Goal: Information Seeking & Learning: Learn about a topic

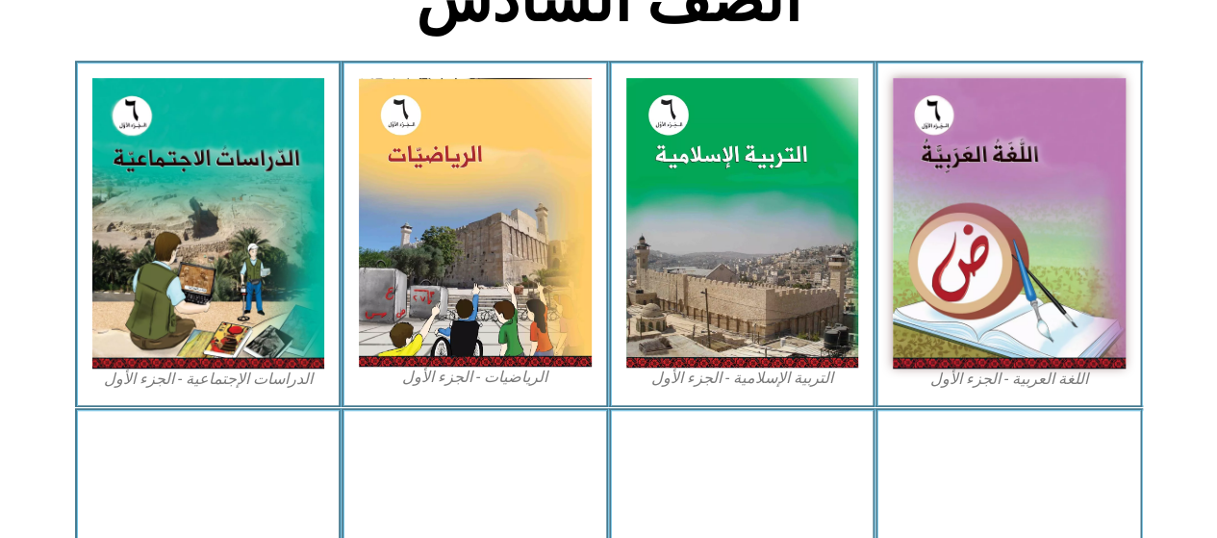
scroll to position [577, 0]
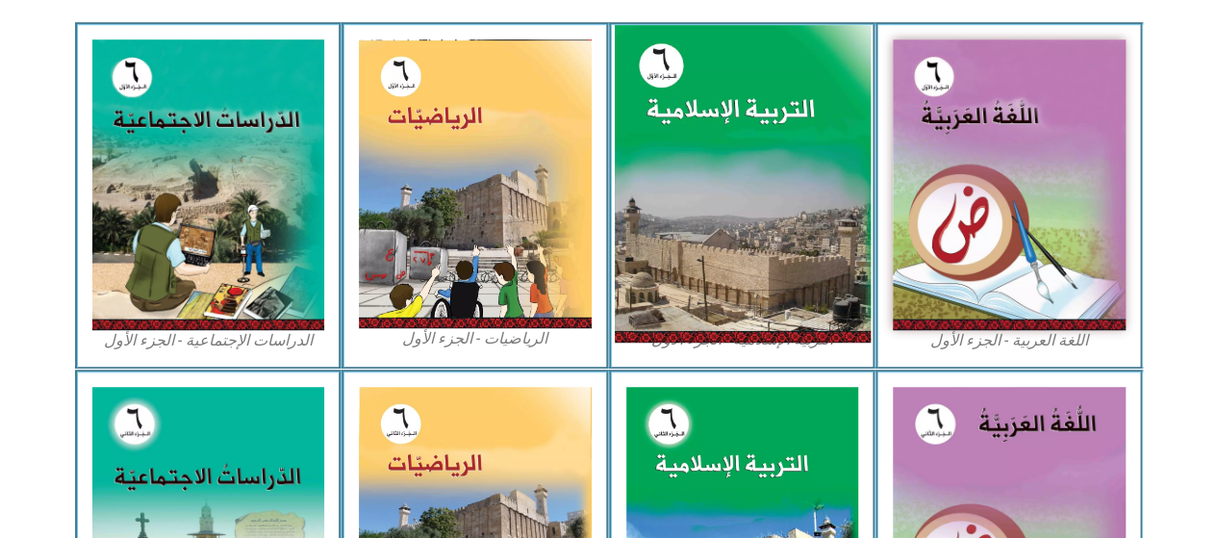
click at [721, 190] on img at bounding box center [742, 184] width 256 height 318
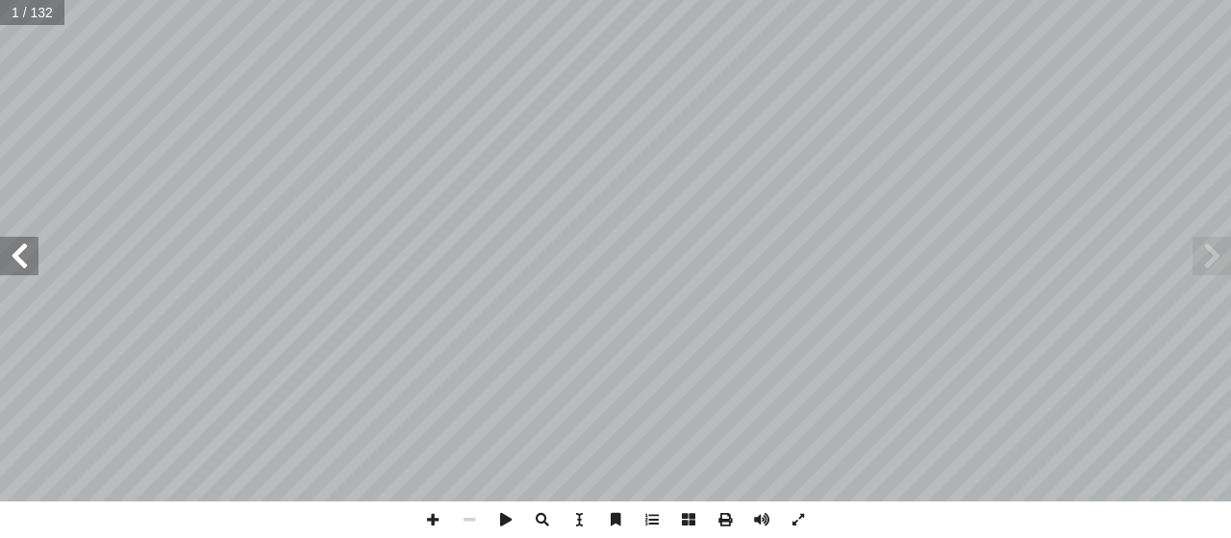
click at [25, 262] on span at bounding box center [19, 256] width 38 height 38
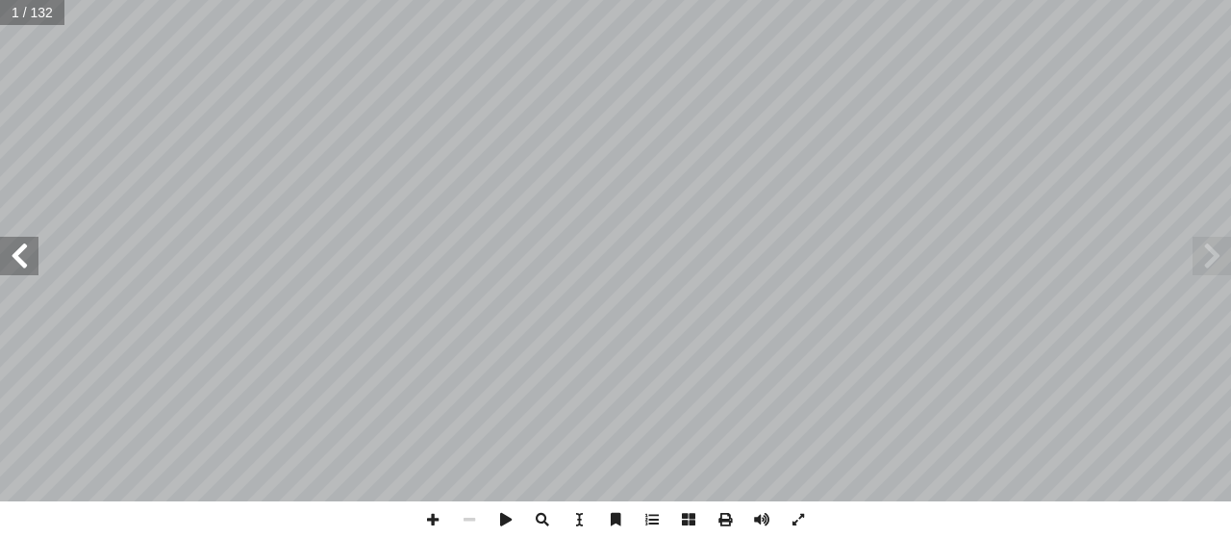
click at [25, 262] on span at bounding box center [19, 256] width 38 height 38
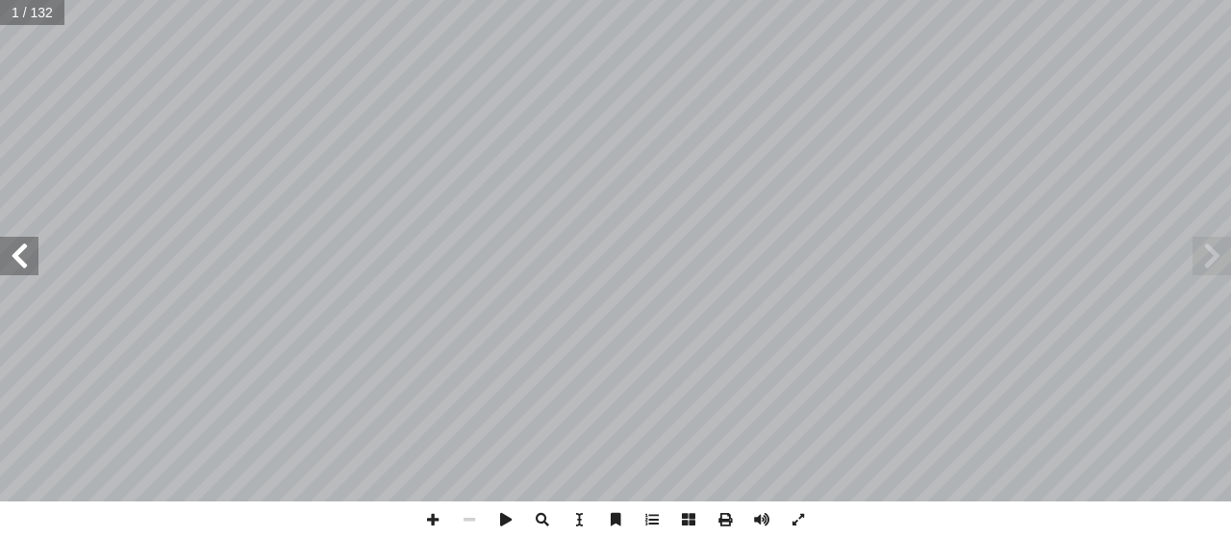
click at [25, 262] on span at bounding box center [19, 256] width 38 height 38
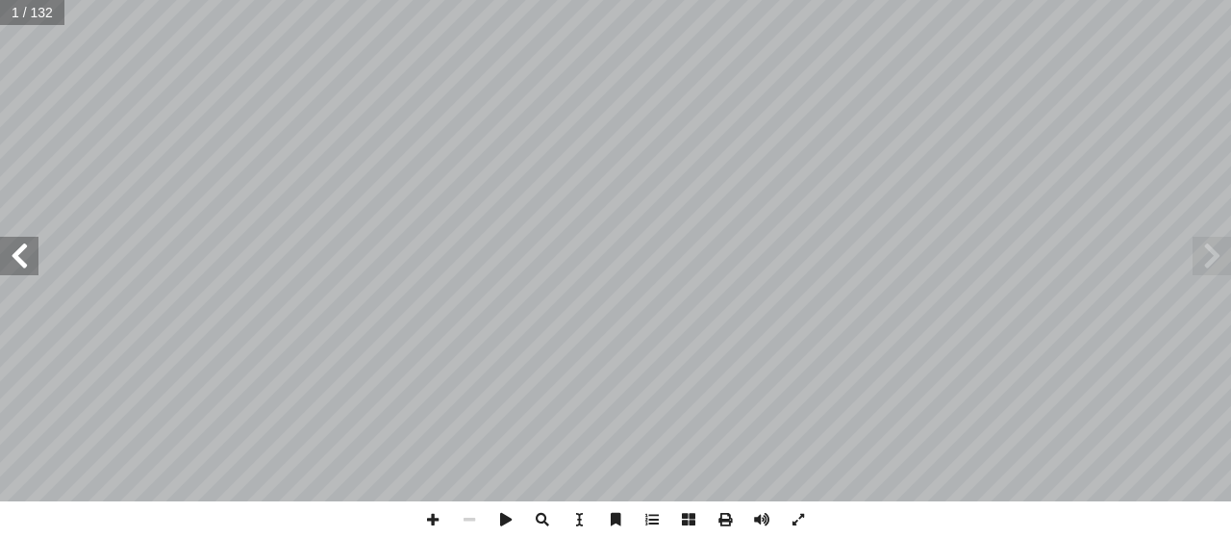
click at [25, 262] on span at bounding box center [19, 256] width 38 height 38
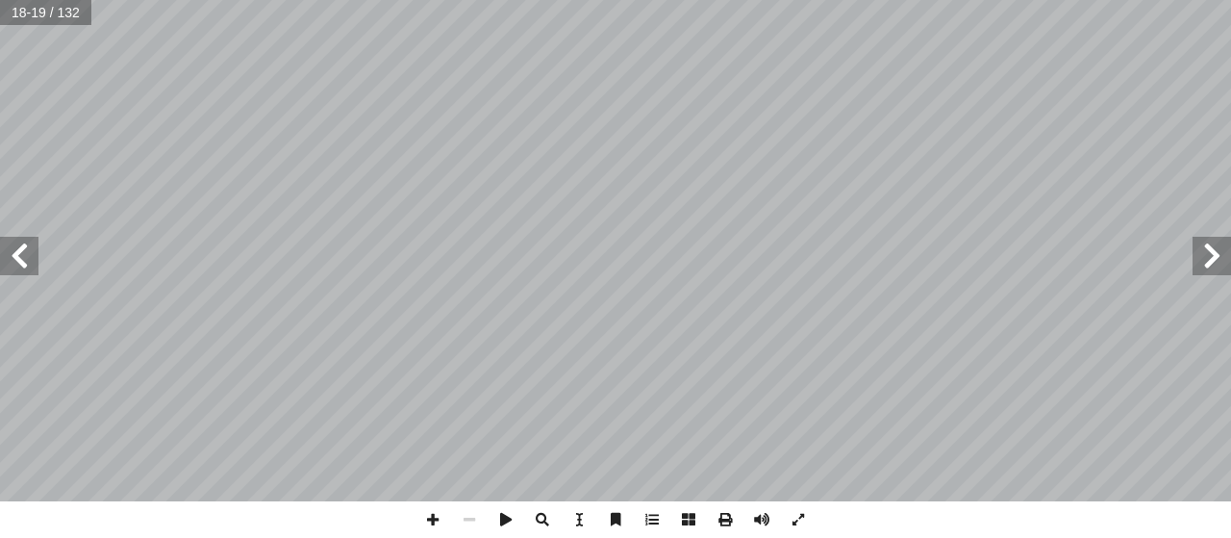
click at [25, 262] on span at bounding box center [19, 256] width 38 height 38
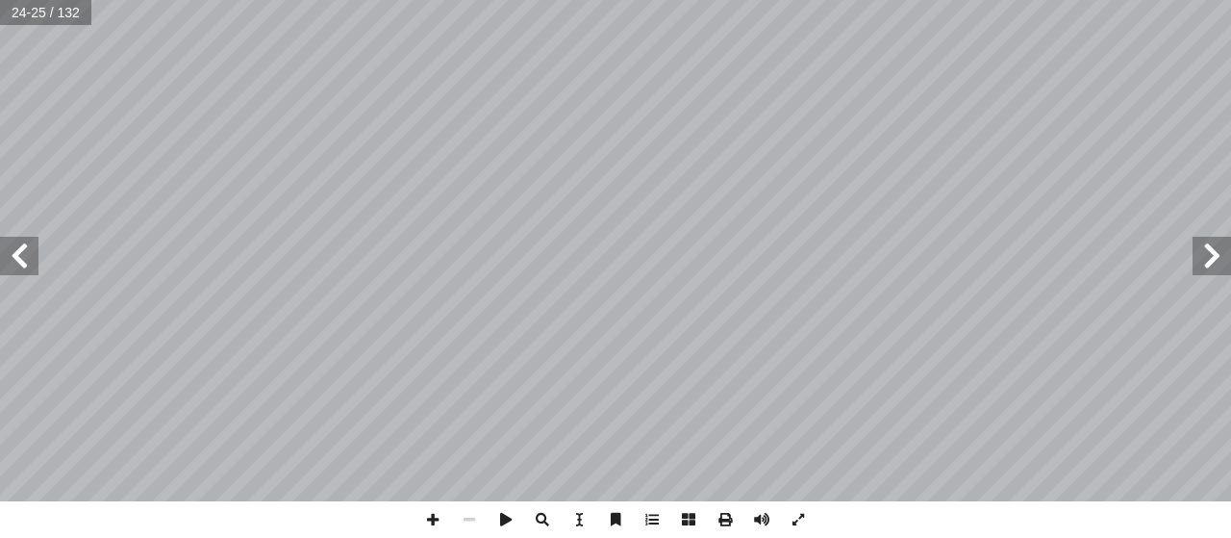
click at [25, 262] on span at bounding box center [19, 256] width 38 height 38
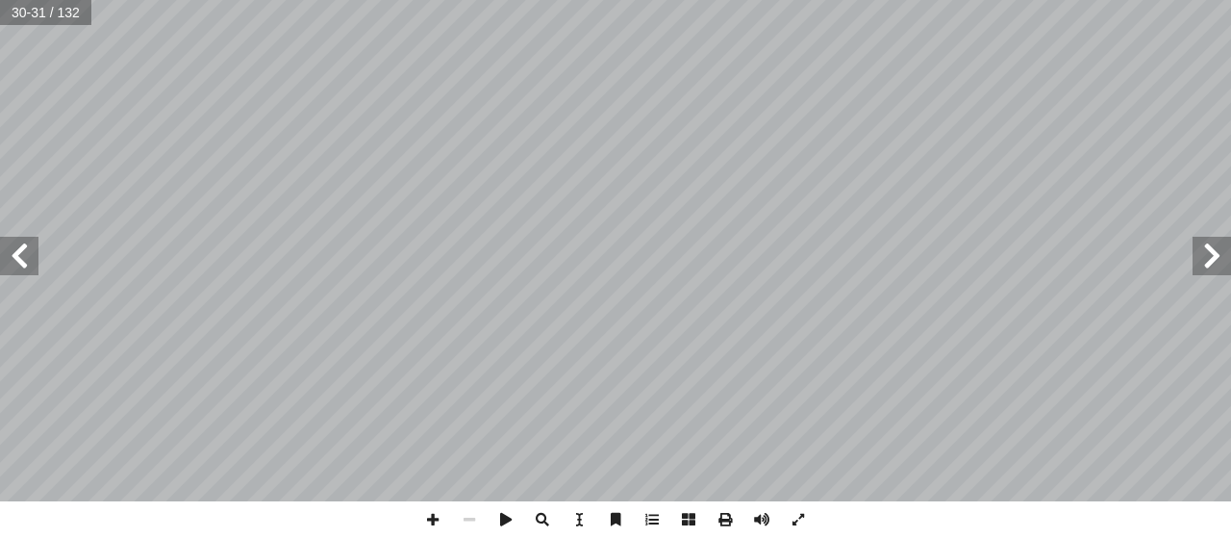
click at [25, 262] on span at bounding box center [19, 256] width 38 height 38
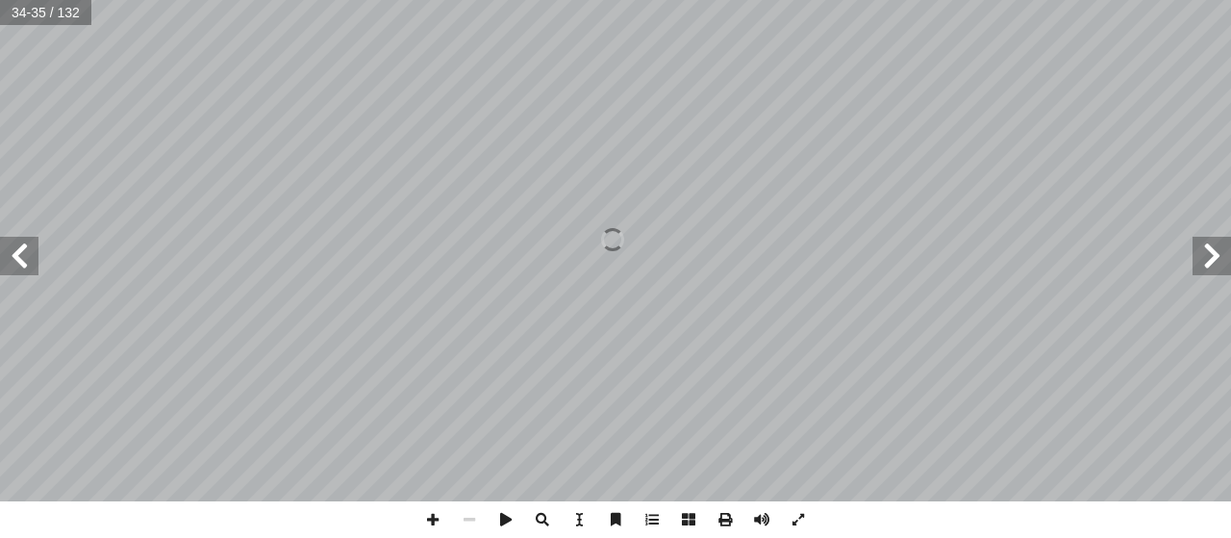
click at [25, 262] on span at bounding box center [19, 256] width 38 height 38
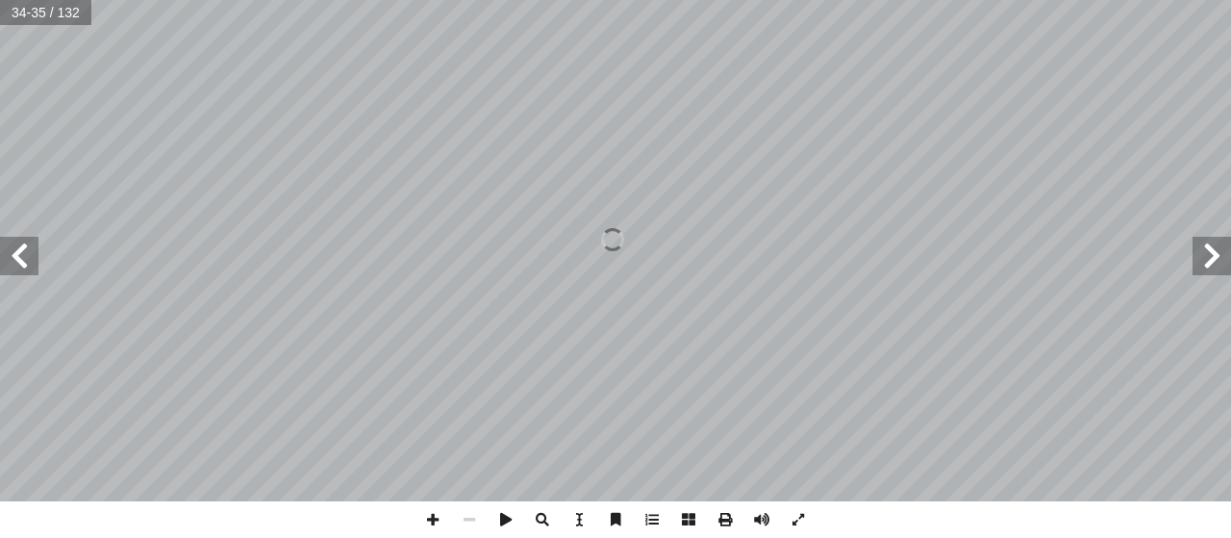
click at [25, 262] on span at bounding box center [19, 256] width 38 height 38
click at [20, 266] on span at bounding box center [19, 256] width 38 height 38
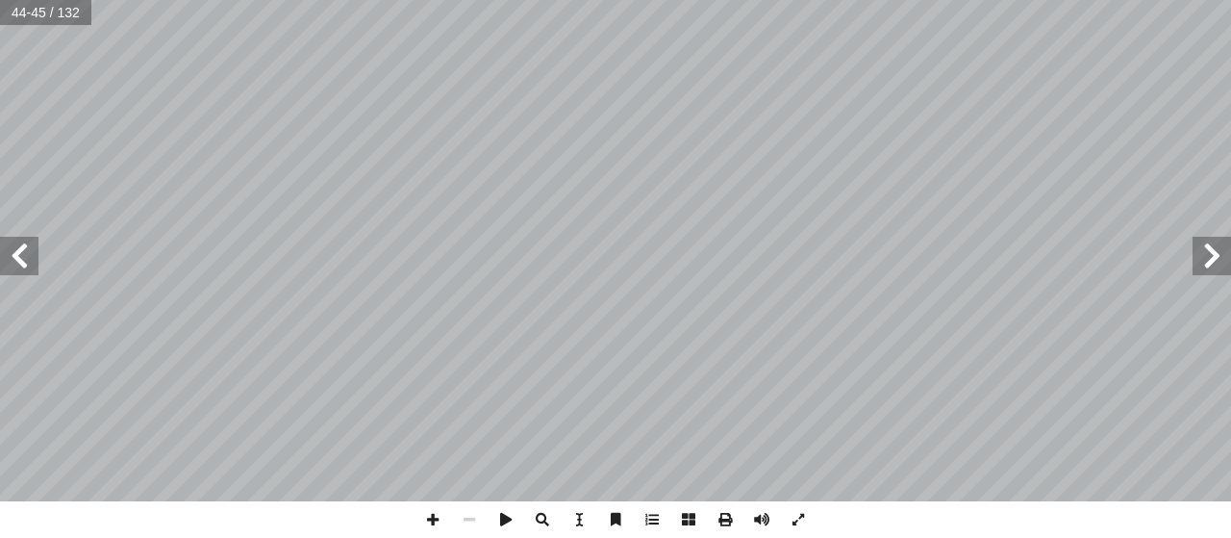
click at [20, 266] on span at bounding box center [19, 256] width 38 height 38
click at [440, 520] on span at bounding box center [433, 519] width 37 height 37
click at [430, 515] on span at bounding box center [433, 519] width 37 height 37
click at [15, 250] on span at bounding box center [19, 256] width 38 height 38
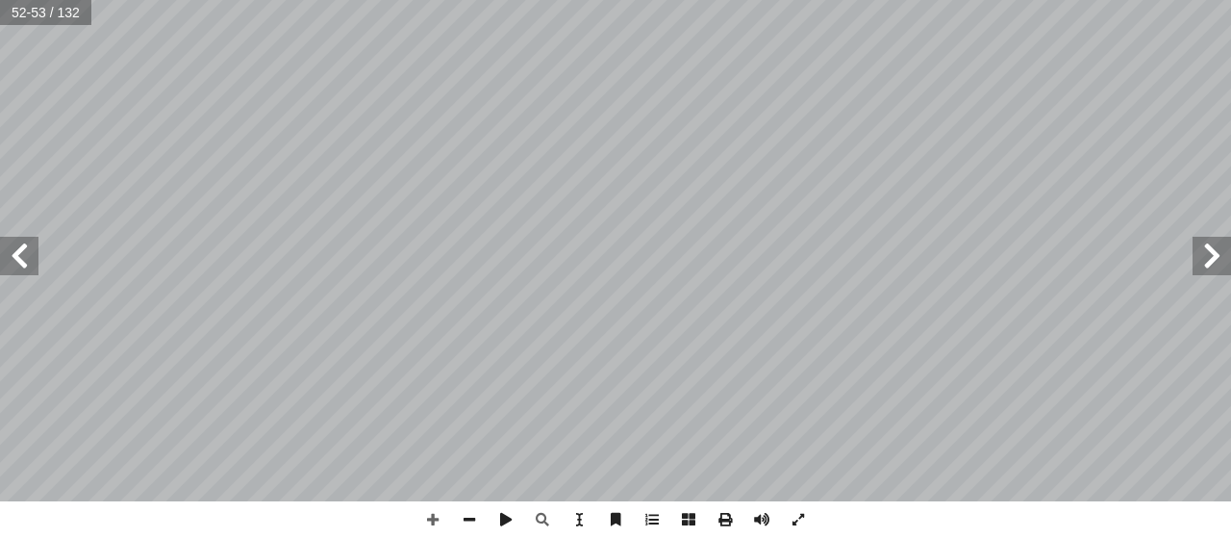
click at [16, 255] on span at bounding box center [19, 256] width 38 height 38
click at [1201, 244] on span at bounding box center [1212, 256] width 38 height 38
click at [374, 0] on html "الصفحة الرئيسية الصف الأول الصف الثاني الصف الثالث الصف الرابع الصف الخامس الصف…" at bounding box center [615, 87] width 1231 height 175
click at [28, 251] on span at bounding box center [19, 256] width 38 height 38
click at [506, 534] on div "50 لملائكة: � ب ِ ن � يم إ ال� ُ ر � ث آ ا ن، منها: ِ م ْ ؤ ُ الم ِ س ْ ف َ في …" at bounding box center [615, 269] width 1231 height 538
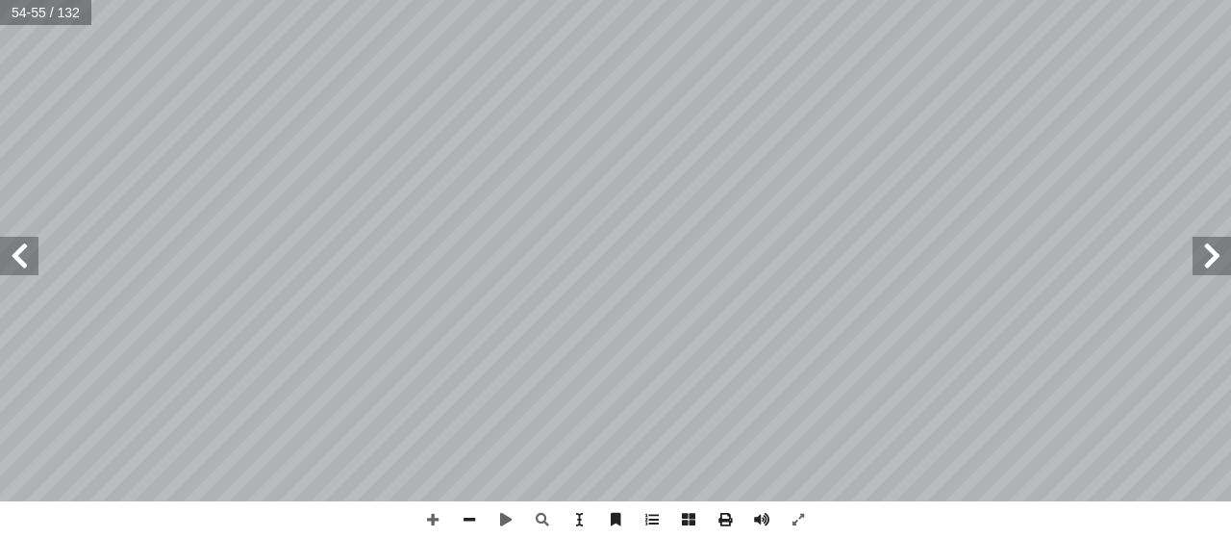
click at [1210, 265] on span at bounding box center [1212, 256] width 38 height 38
click at [1230, 255] on div "48 هم: ِ ت � صف ْ ن ِ م َ هم، ف ِ ئف � ووظ ِ الملائكة ِ ت � ع بعض صف ِ اب ّ الر…" at bounding box center [615, 250] width 1231 height 501
click at [23, 268] on span at bounding box center [19, 256] width 38 height 38
